Goal: Information Seeking & Learning: Learn about a topic

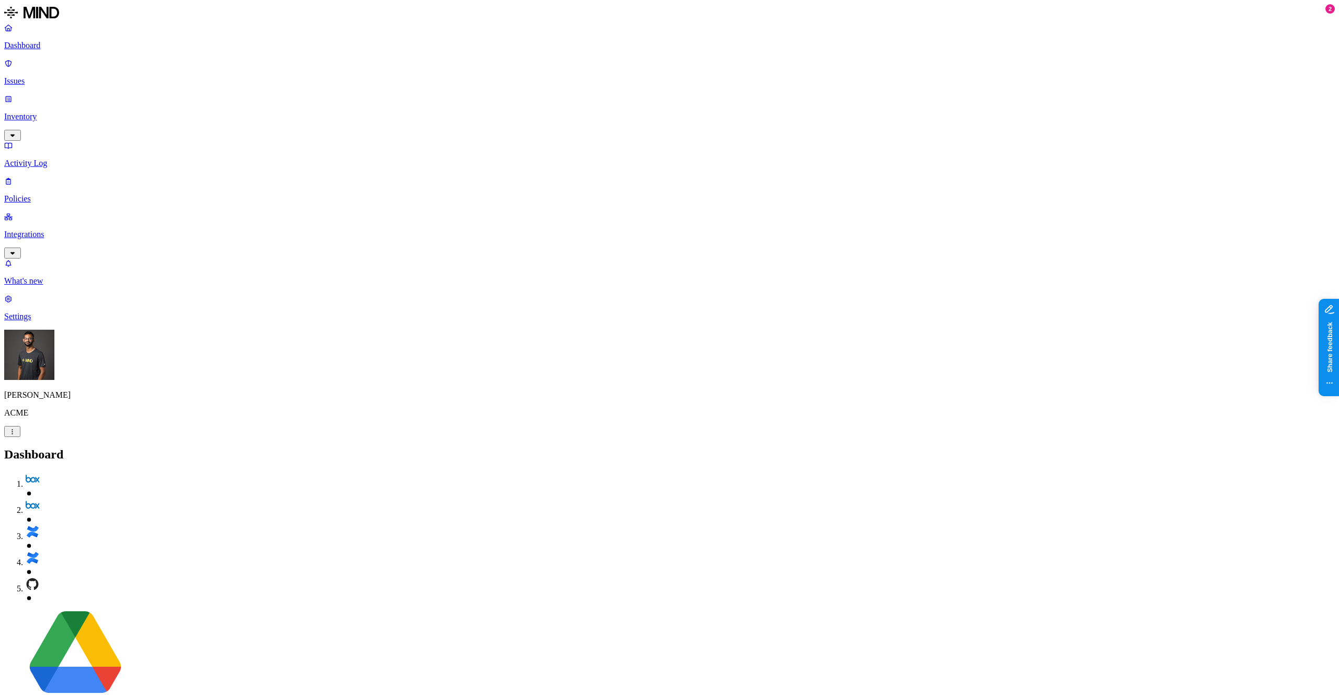
click at [20, 380] on img at bounding box center [29, 355] width 50 height 50
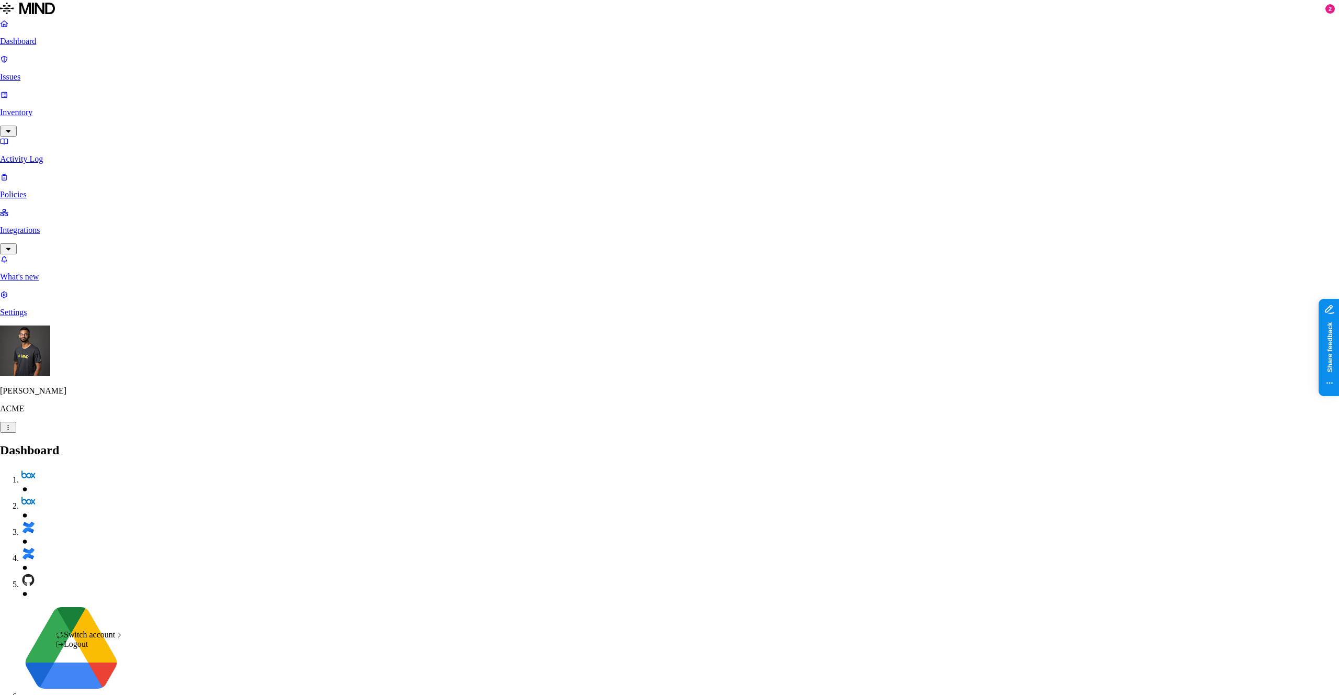
click at [123, 638] on icon at bounding box center [119, 634] width 8 height 7
click at [162, 656] on span "Yageo" at bounding box center [151, 652] width 21 height 9
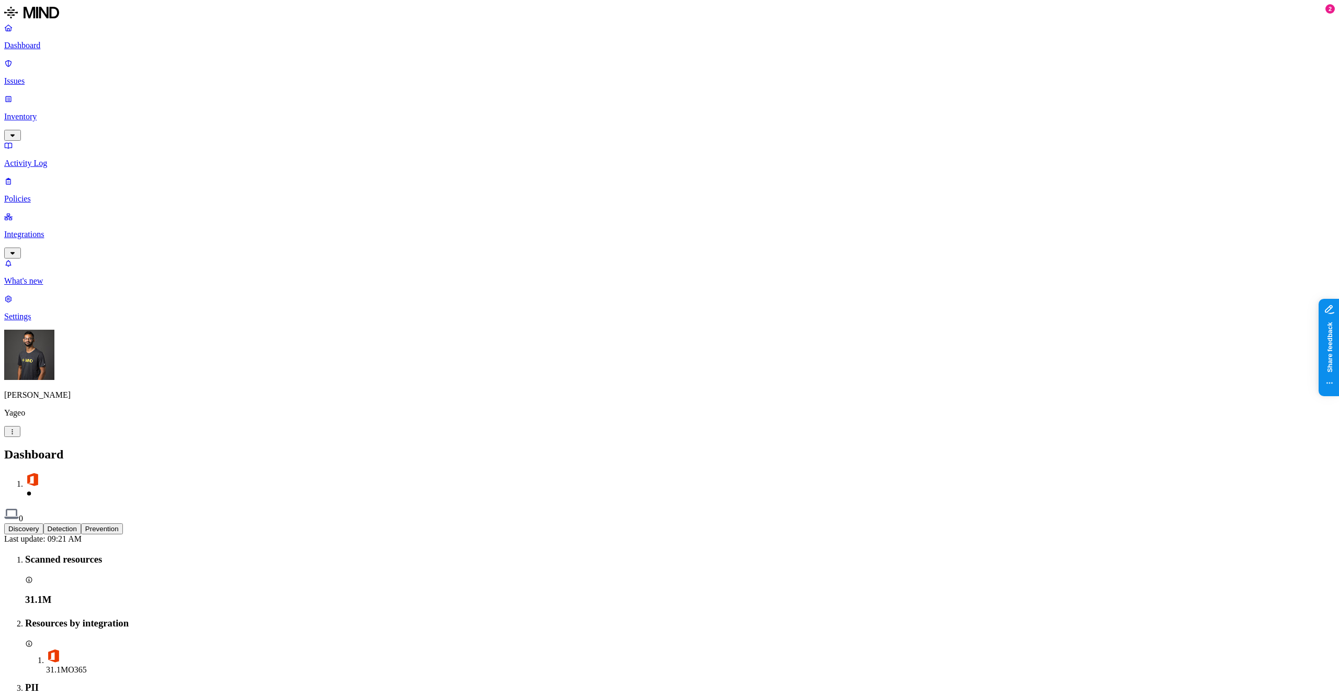
click at [63, 112] on p "Inventory" at bounding box center [669, 116] width 1331 height 9
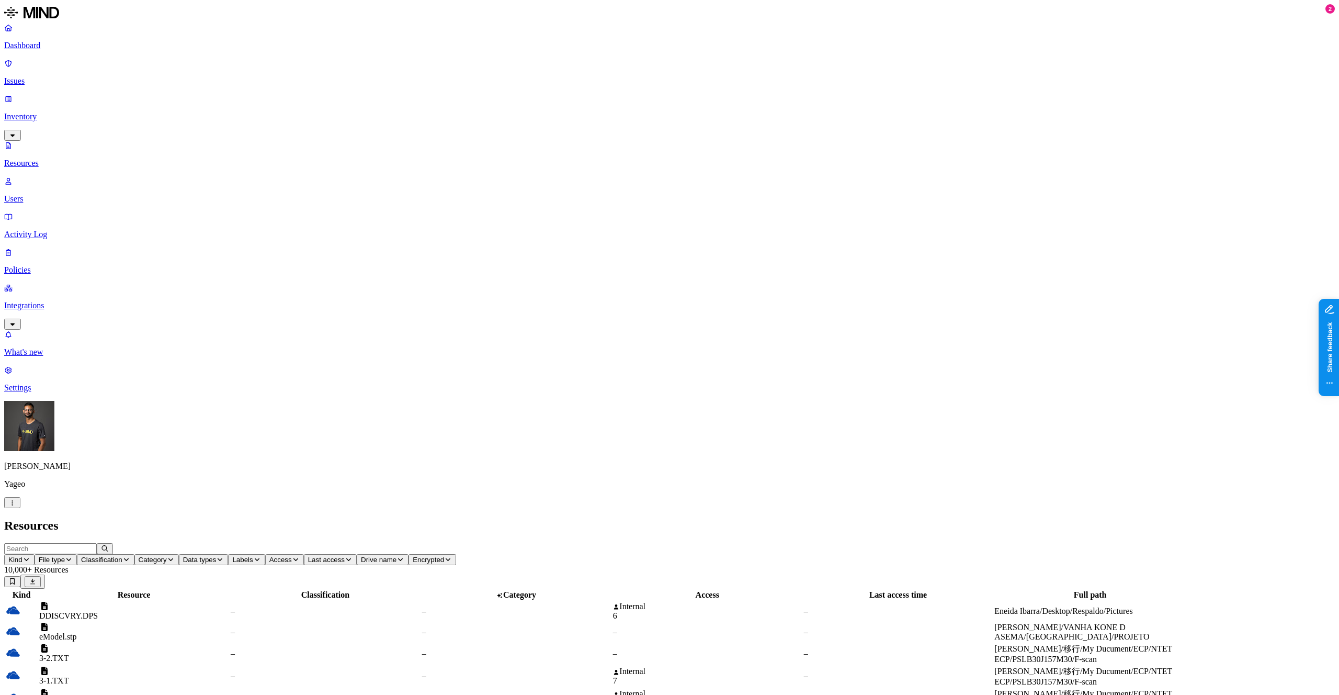
click at [35, 554] on button "Kind" at bounding box center [19, 559] width 30 height 11
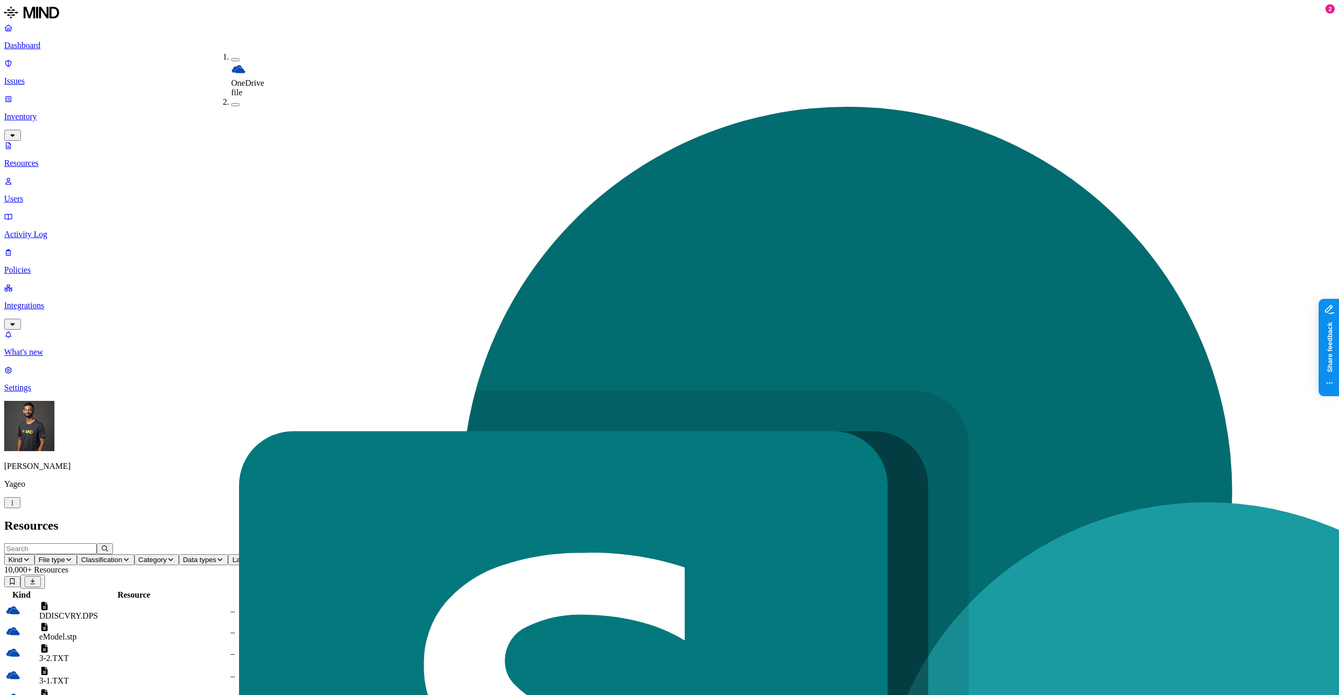
click at [231, 58] on button "button" at bounding box center [235, 59] width 8 height 3
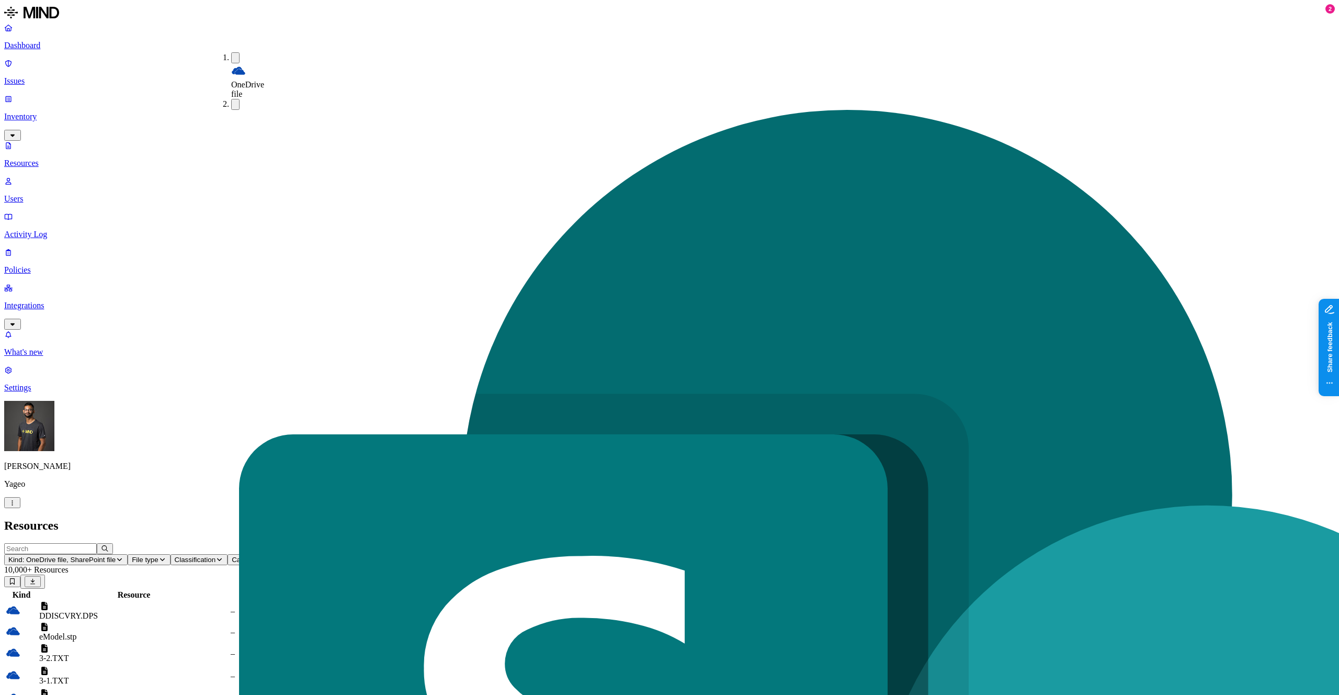
click at [310, 518] on h2 "Resources" at bounding box center [669, 525] width 1331 height 14
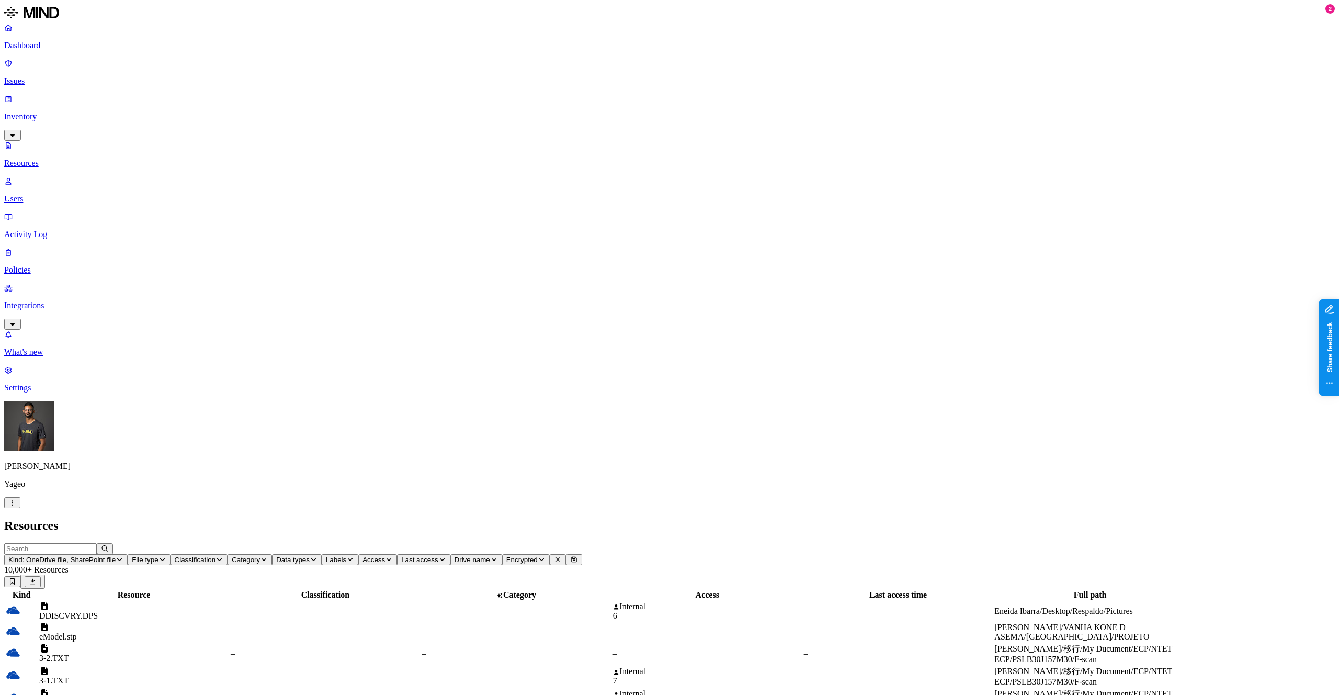
click at [385, 556] on span "Access" at bounding box center [374, 560] width 22 height 8
click at [591, 209] on button "button" at bounding box center [595, 210] width 8 height 3
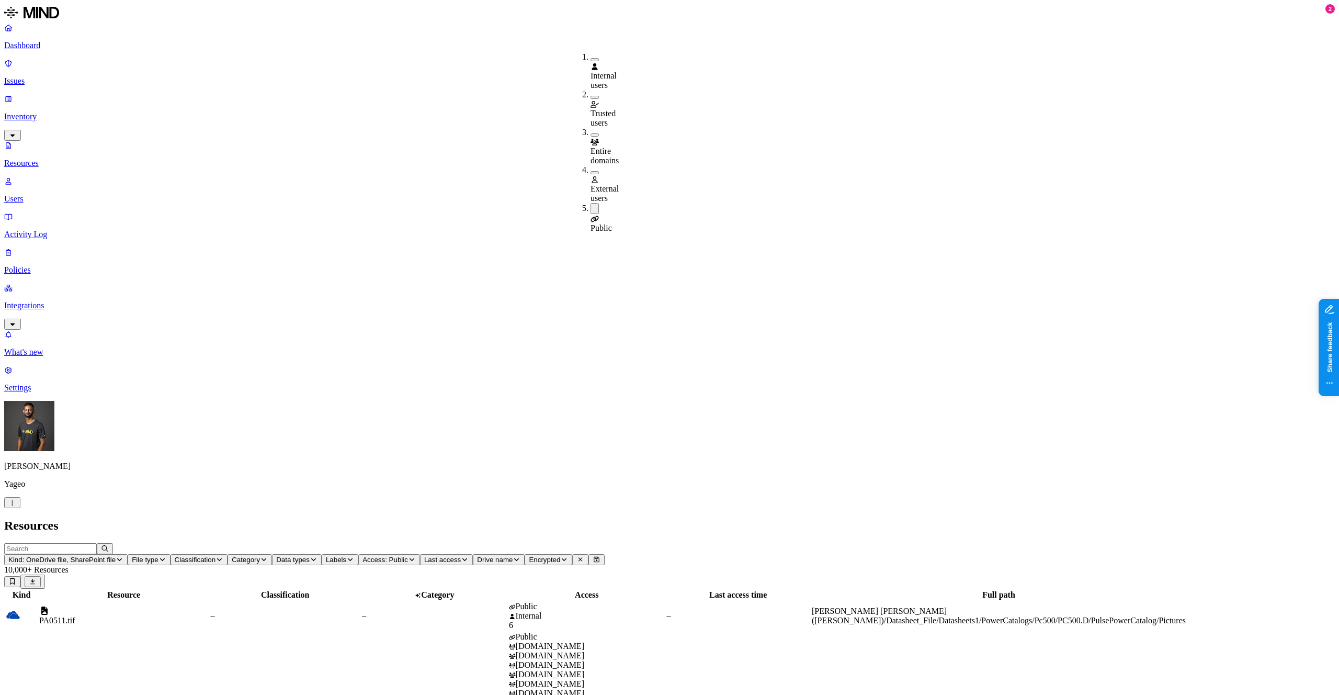
click at [886, 518] on h2 "Resources" at bounding box center [669, 525] width 1331 height 14
click at [507, 611] on div "–" at bounding box center [434, 615] width 145 height 9
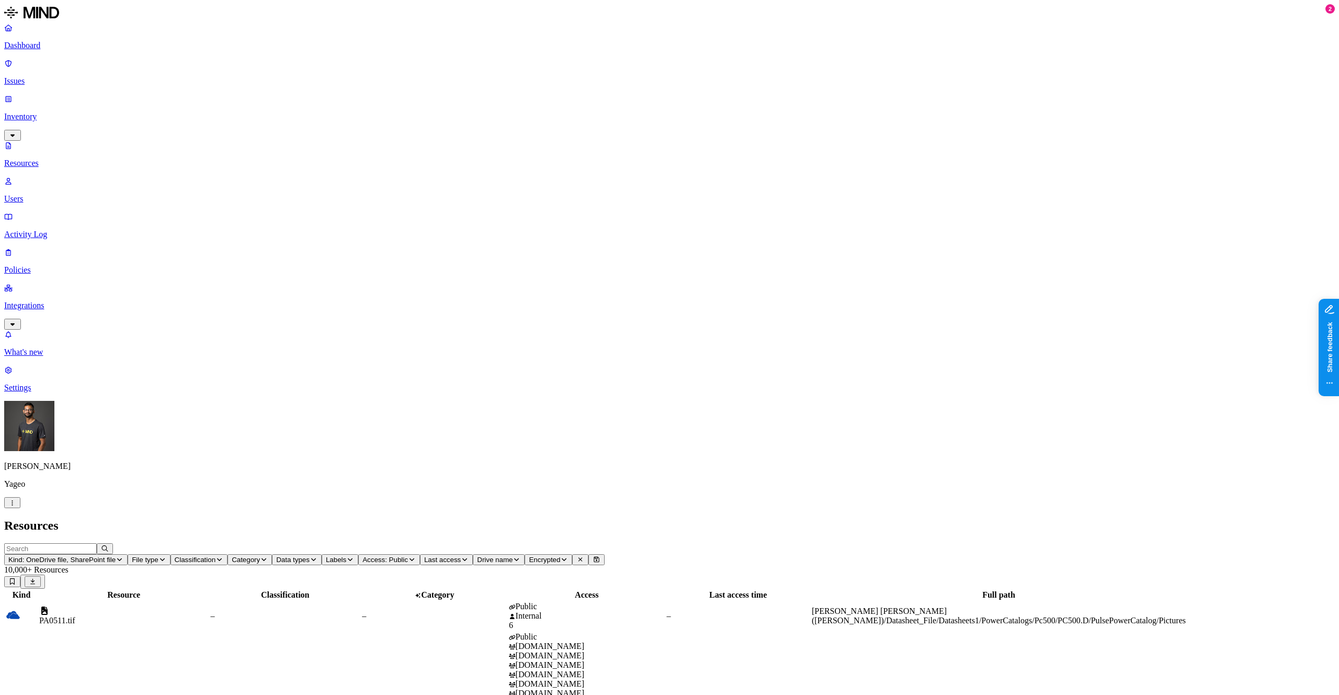
click at [507, 611] on div "–" at bounding box center [434, 615] width 145 height 9
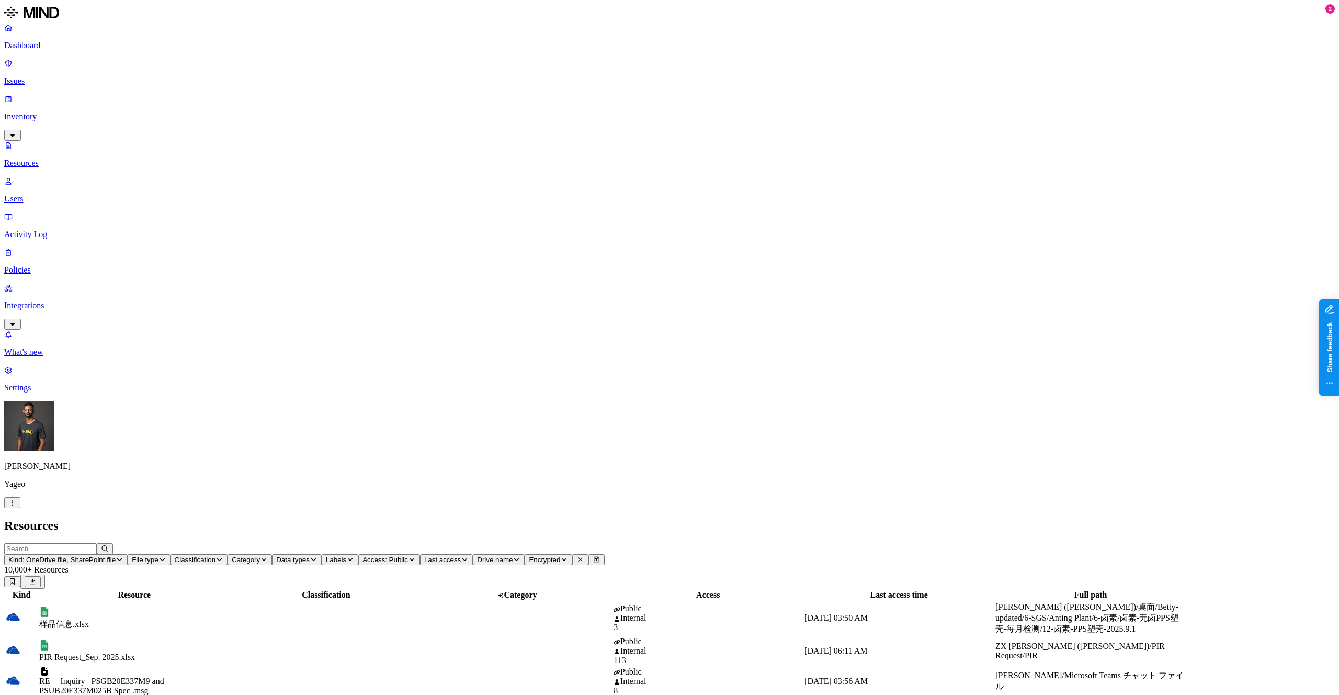
click at [422, 636] on td "–" at bounding box center [326, 650] width 190 height 29
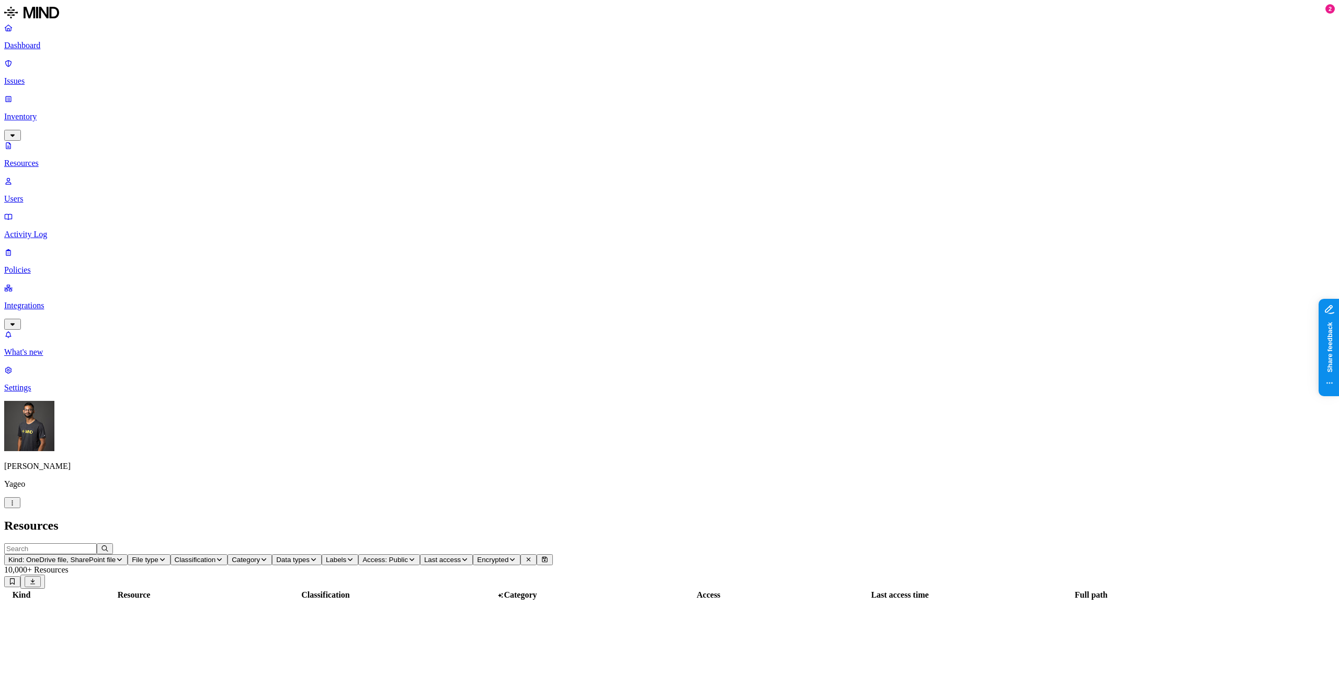
click at [59, 76] on p "Issues" at bounding box center [669, 80] width 1331 height 9
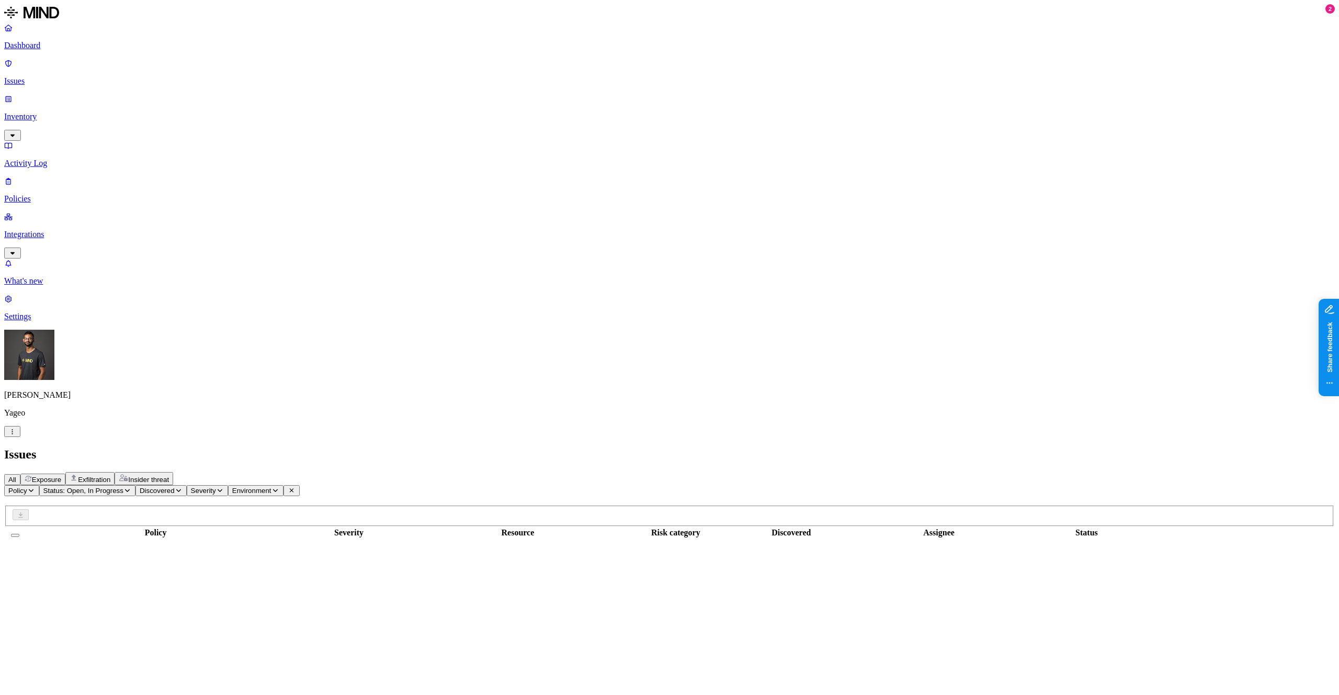
click at [65, 473] on button "Exposure" at bounding box center [42, 479] width 45 height 12
click at [271, 486] on span "Environment" at bounding box center [251, 490] width 39 height 8
click at [378, 107] on div "Cloud" at bounding box center [378, 98] width 0 height 19
click at [271, 486] on span "Environment" at bounding box center [251, 490] width 39 height 8
click at [378, 104] on div "Cloud" at bounding box center [378, 98] width 0 height 19
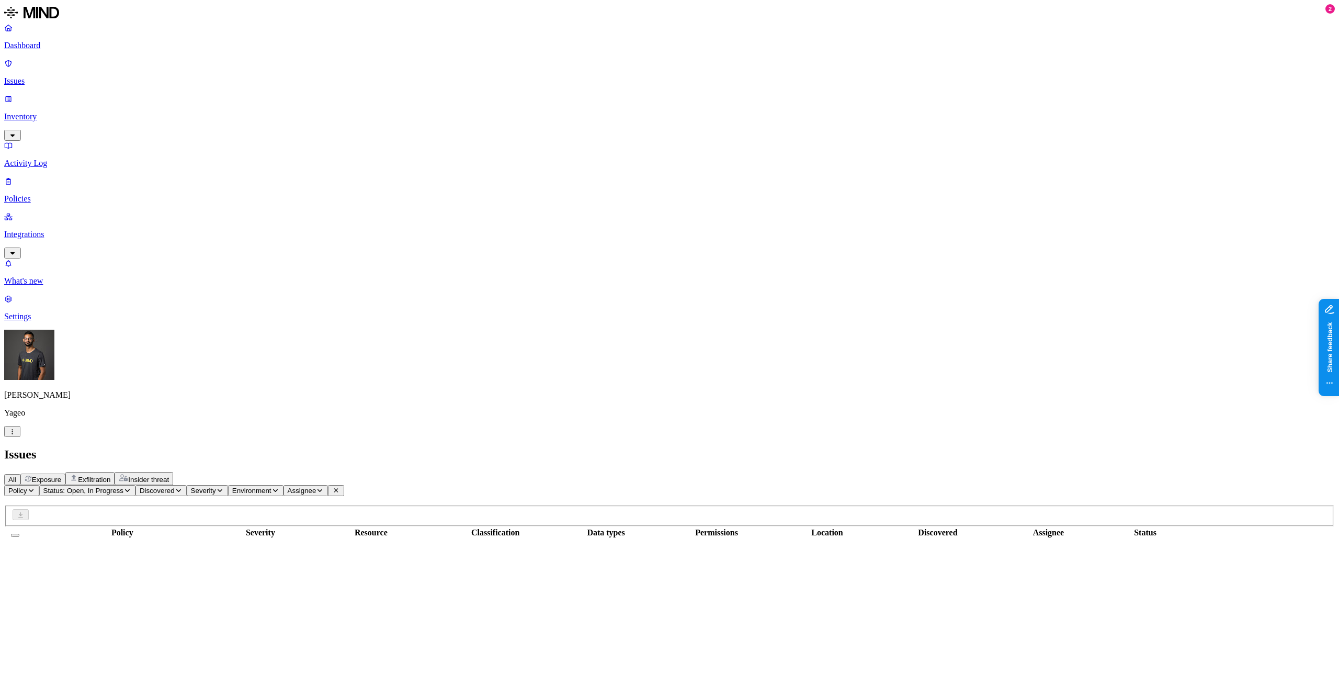
click at [216, 486] on span "Severity" at bounding box center [203, 490] width 25 height 8
click at [187, 485] on button "Discovered" at bounding box center [160, 490] width 51 height 11
click at [281, 96] on div "Last 7 days" at bounding box center [281, 103] width 0 height 28
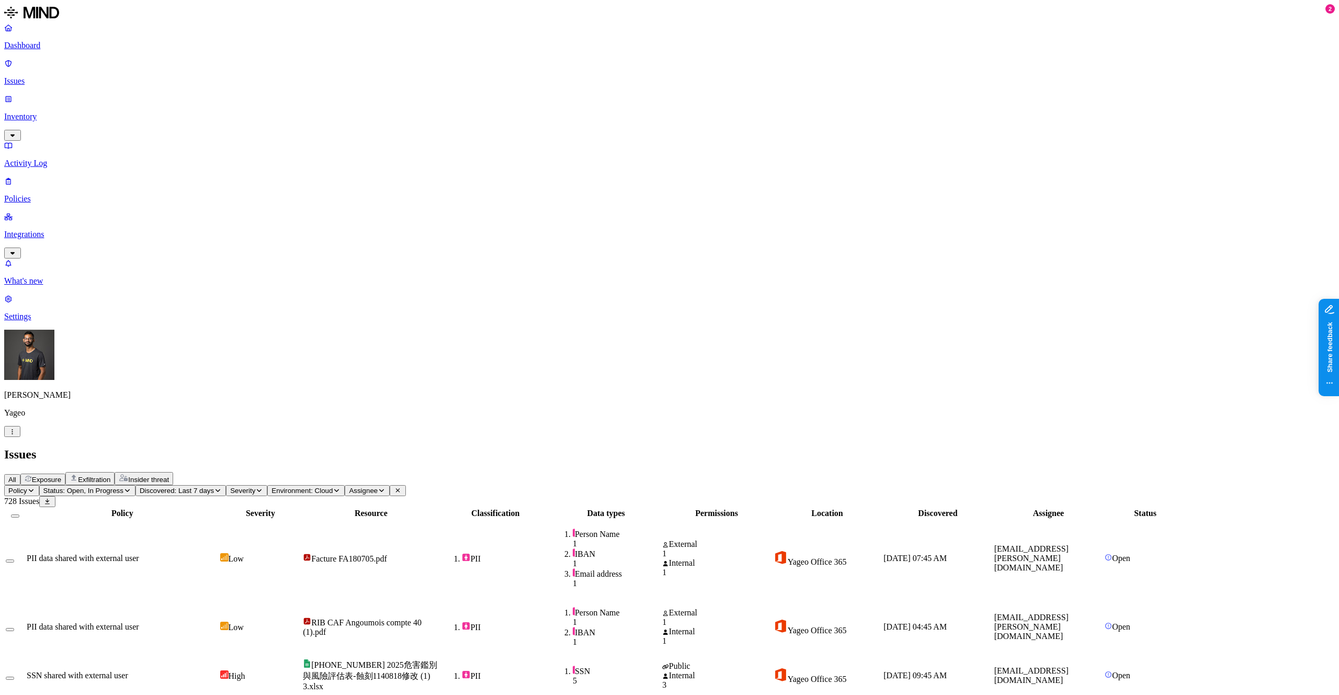
click at [549, 670] on span "PII" at bounding box center [495, 675] width 108 height 10
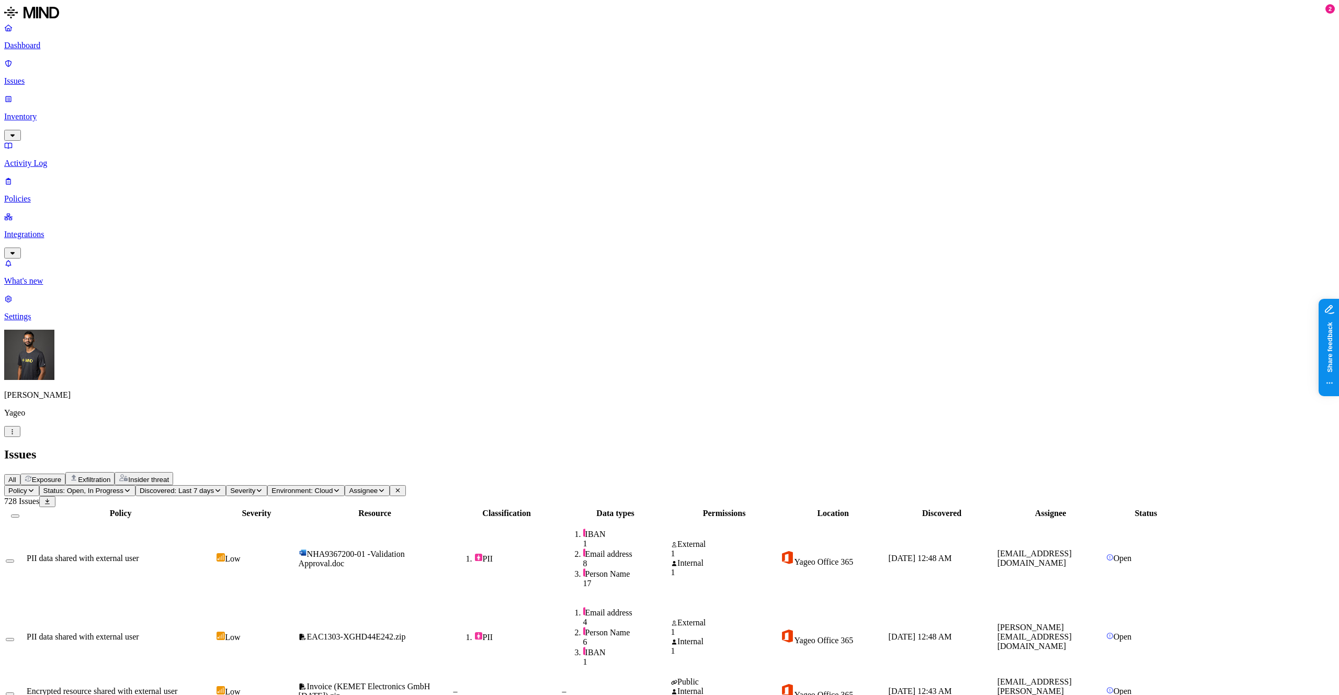
click at [0, 0] on slot "[PERSON_NAME]" at bounding box center [0, 0] width 0 height 0
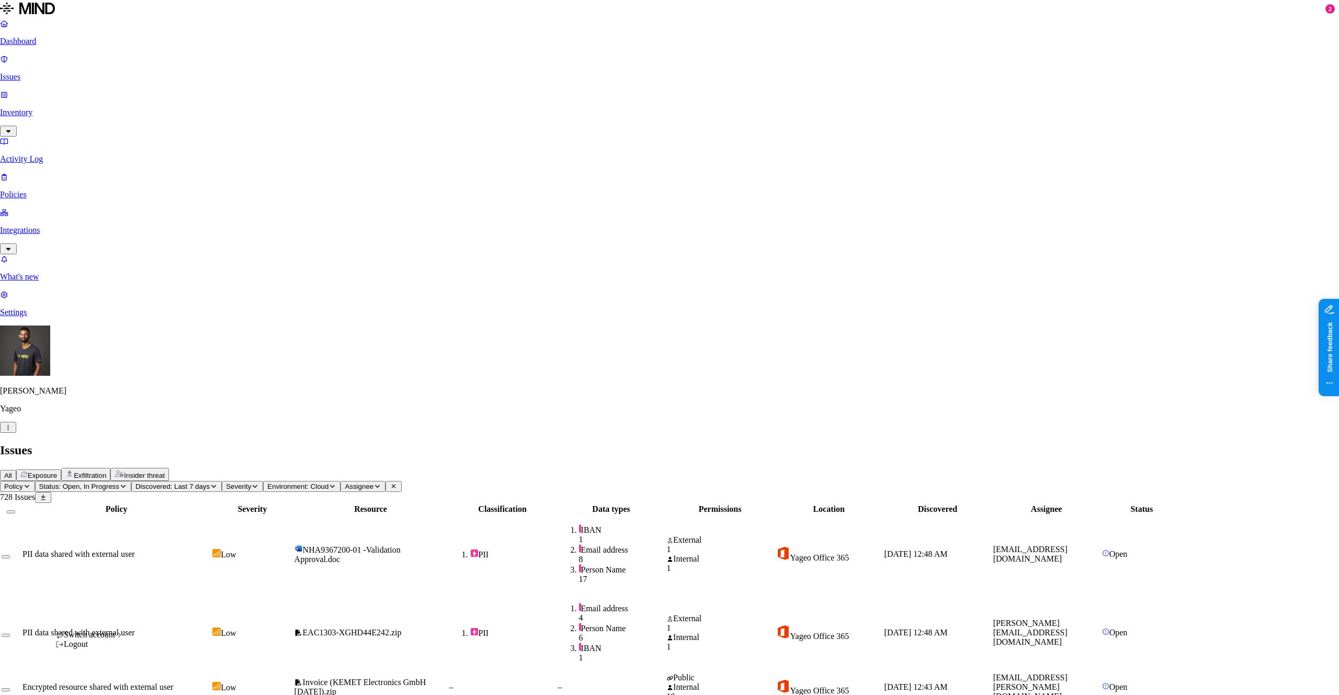
click at [110, 639] on span "Switch account" at bounding box center [89, 634] width 51 height 9
click at [165, 648] on div "Spirent" at bounding box center [153, 642] width 24 height 9
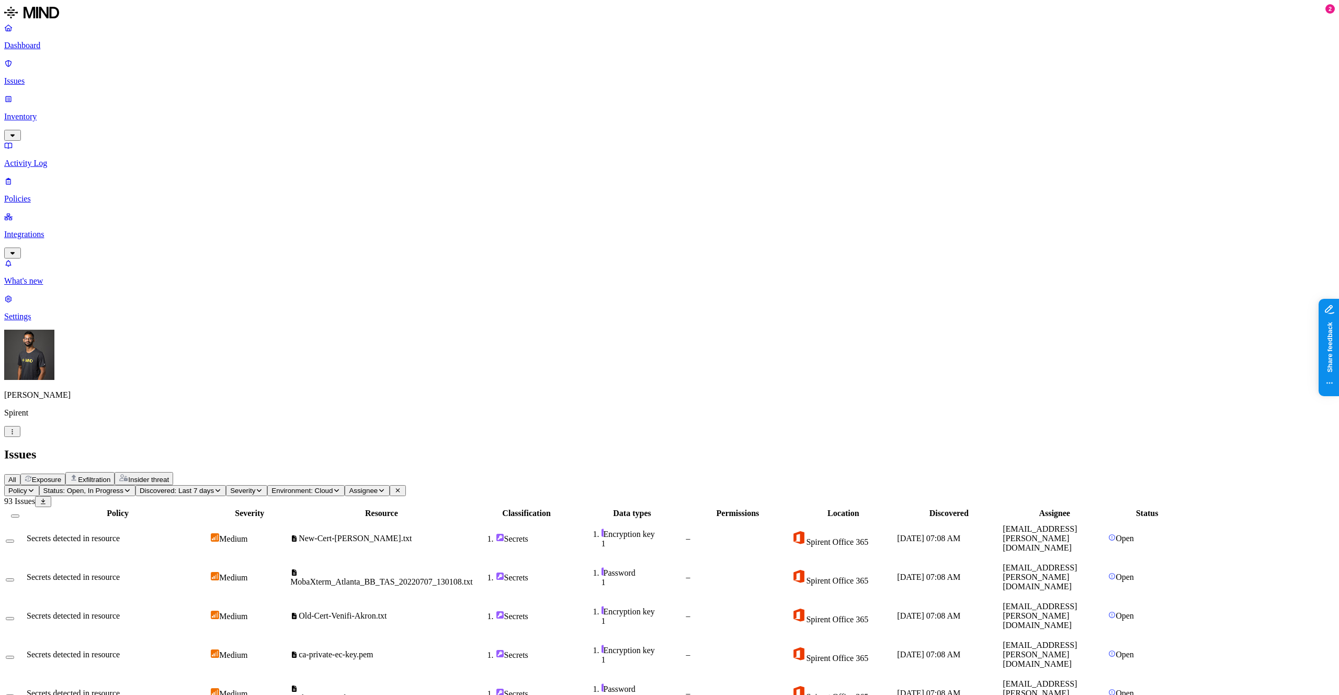
click at [44, 112] on p "Inventory" at bounding box center [669, 116] width 1331 height 9
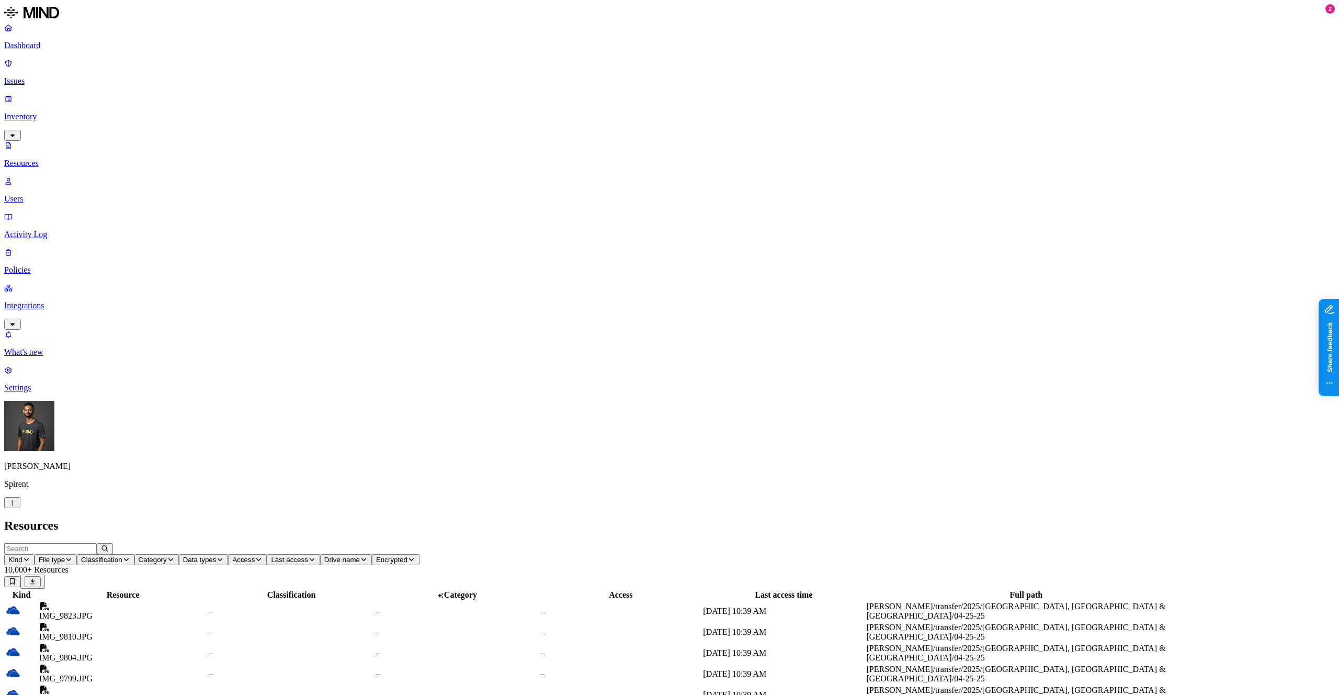
click at [207, 601] on td "IMG_9823.JPG" at bounding box center [123, 611] width 168 height 20
click at [30, 556] on icon "button" at bounding box center [26, 559] width 8 height 6
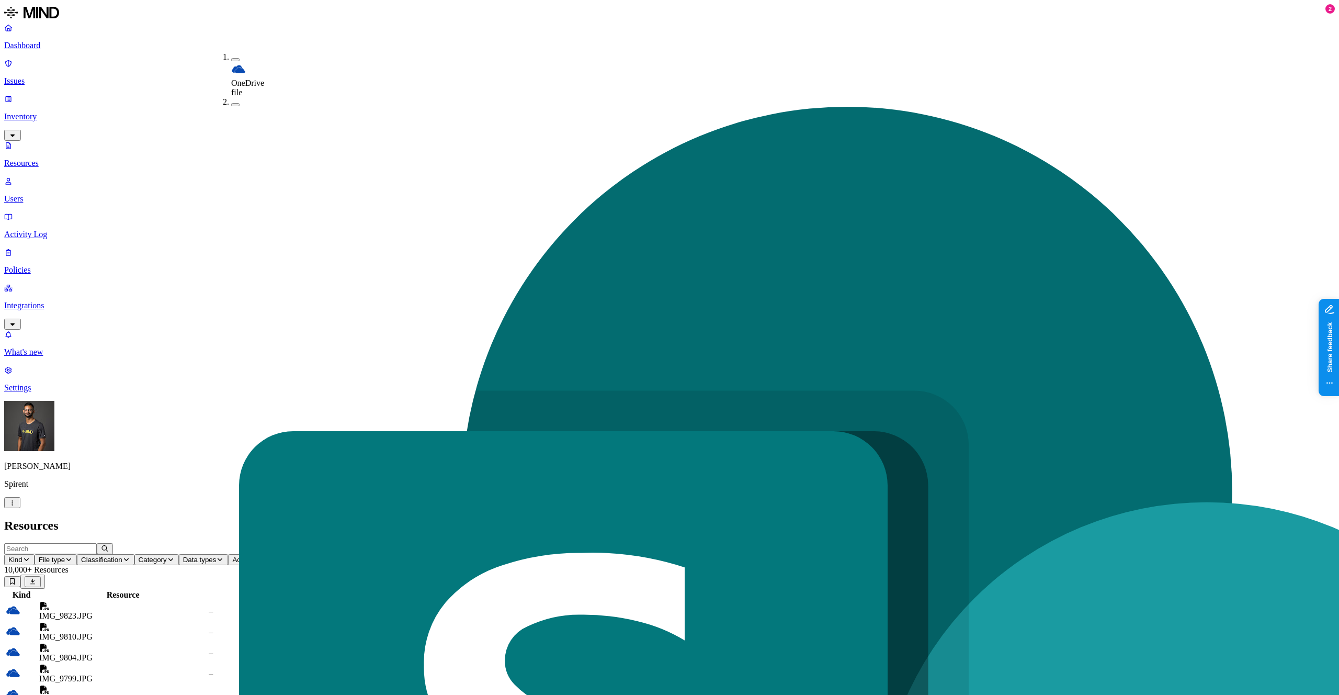
click at [231, 58] on button "button" at bounding box center [235, 59] width 8 height 3
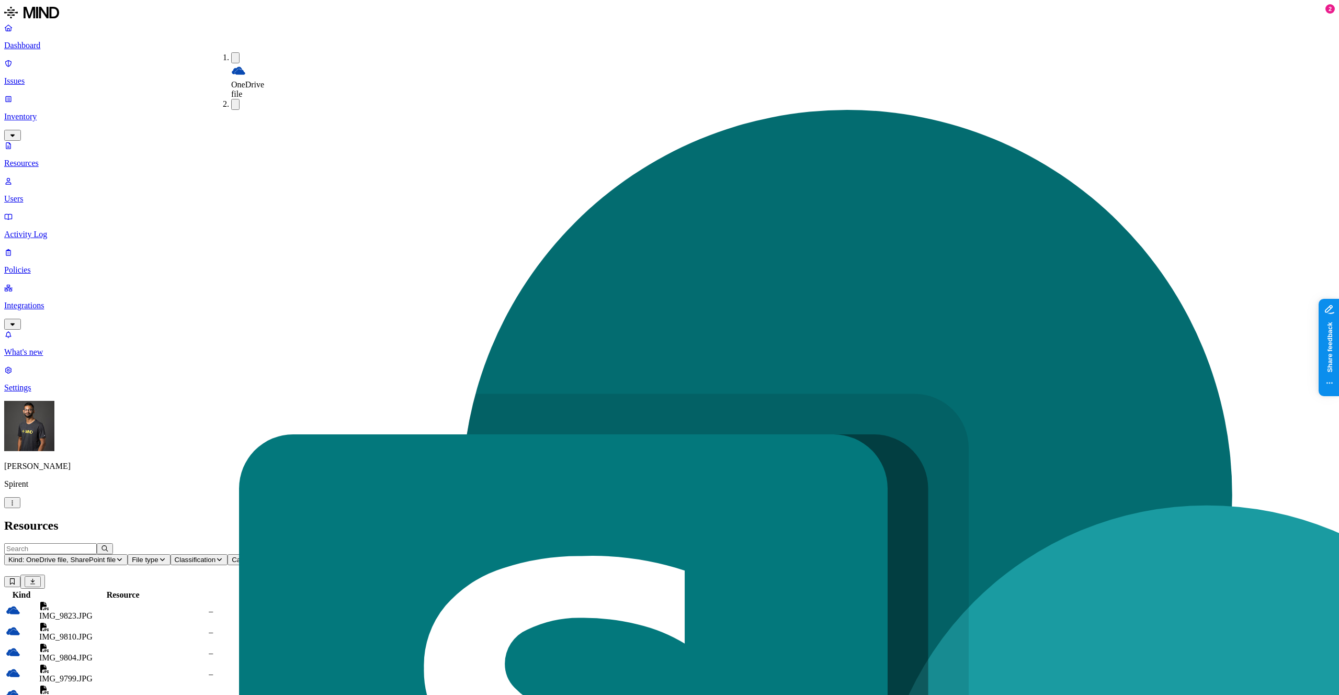
click at [360, 554] on button "Access" at bounding box center [341, 559] width 39 height 11
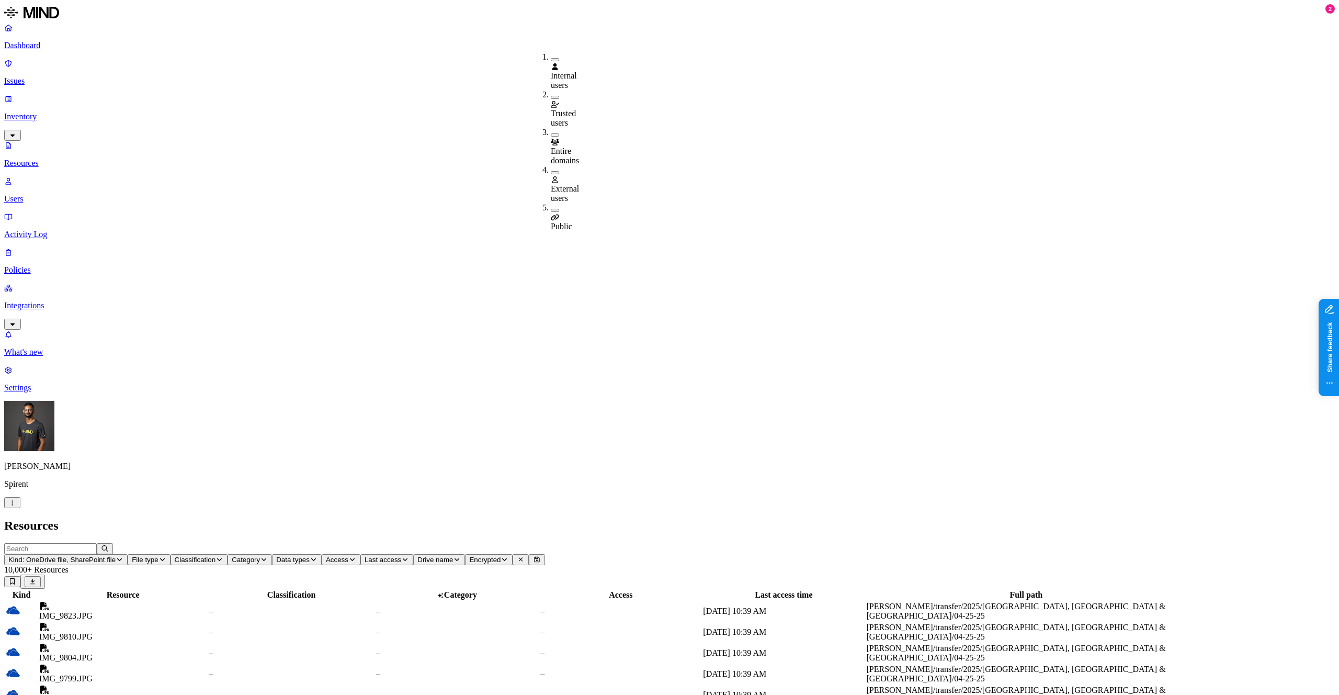
click at [551, 209] on button "button" at bounding box center [555, 210] width 8 height 3
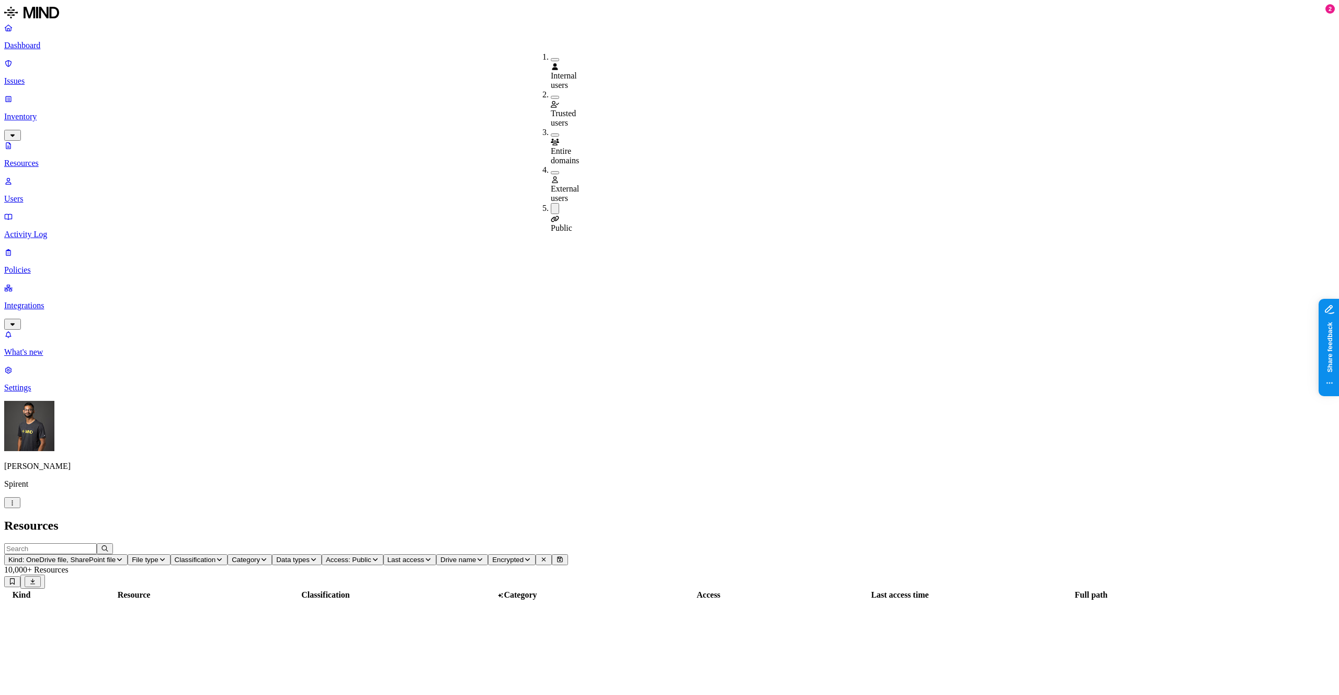
click at [814, 518] on h2 "Resources" at bounding box center [669, 525] width 1331 height 14
